Goal: Task Accomplishment & Management: Manage account settings

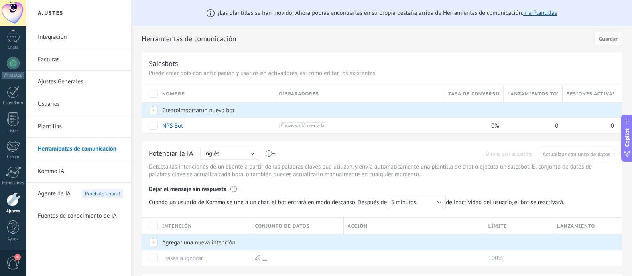
click at [95, 129] on link "Plantillas" at bounding box center [80, 126] width 85 height 22
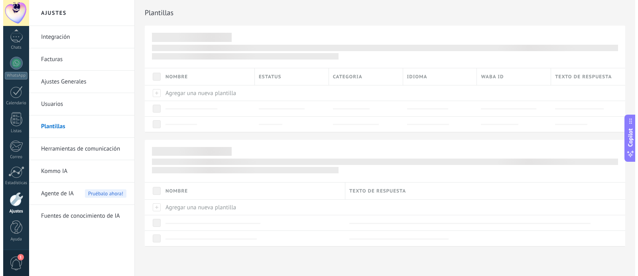
scroll to position [57, 0]
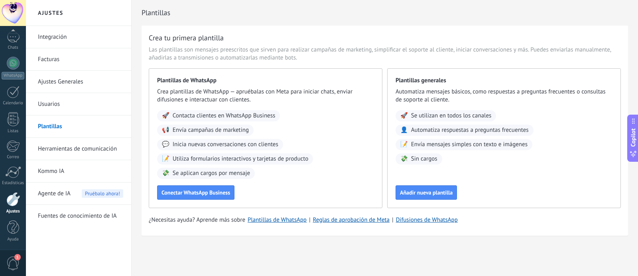
click at [57, 56] on link "Facturas" at bounding box center [80, 59] width 85 height 22
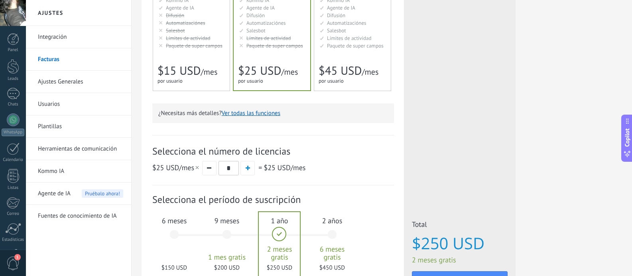
scroll to position [239, 0]
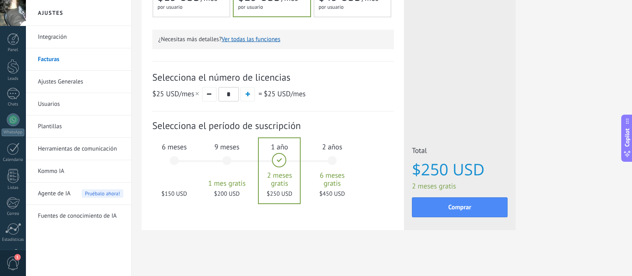
click at [180, 158] on div "6 meses $150 USD" at bounding box center [174, 164] width 43 height 56
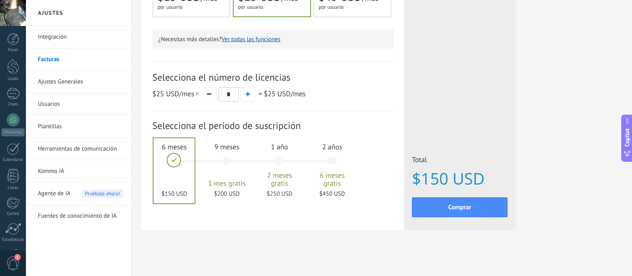
scroll to position [0, 0]
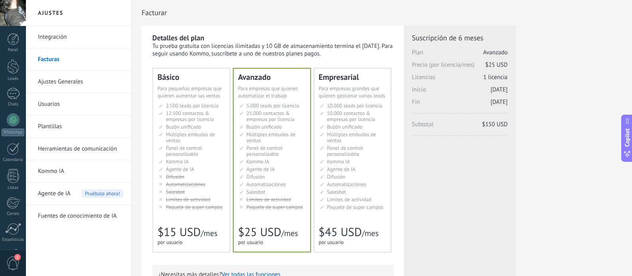
click at [69, 39] on link "Integración" at bounding box center [80, 37] width 85 height 22
